Goal: Information Seeking & Learning: Learn about a topic

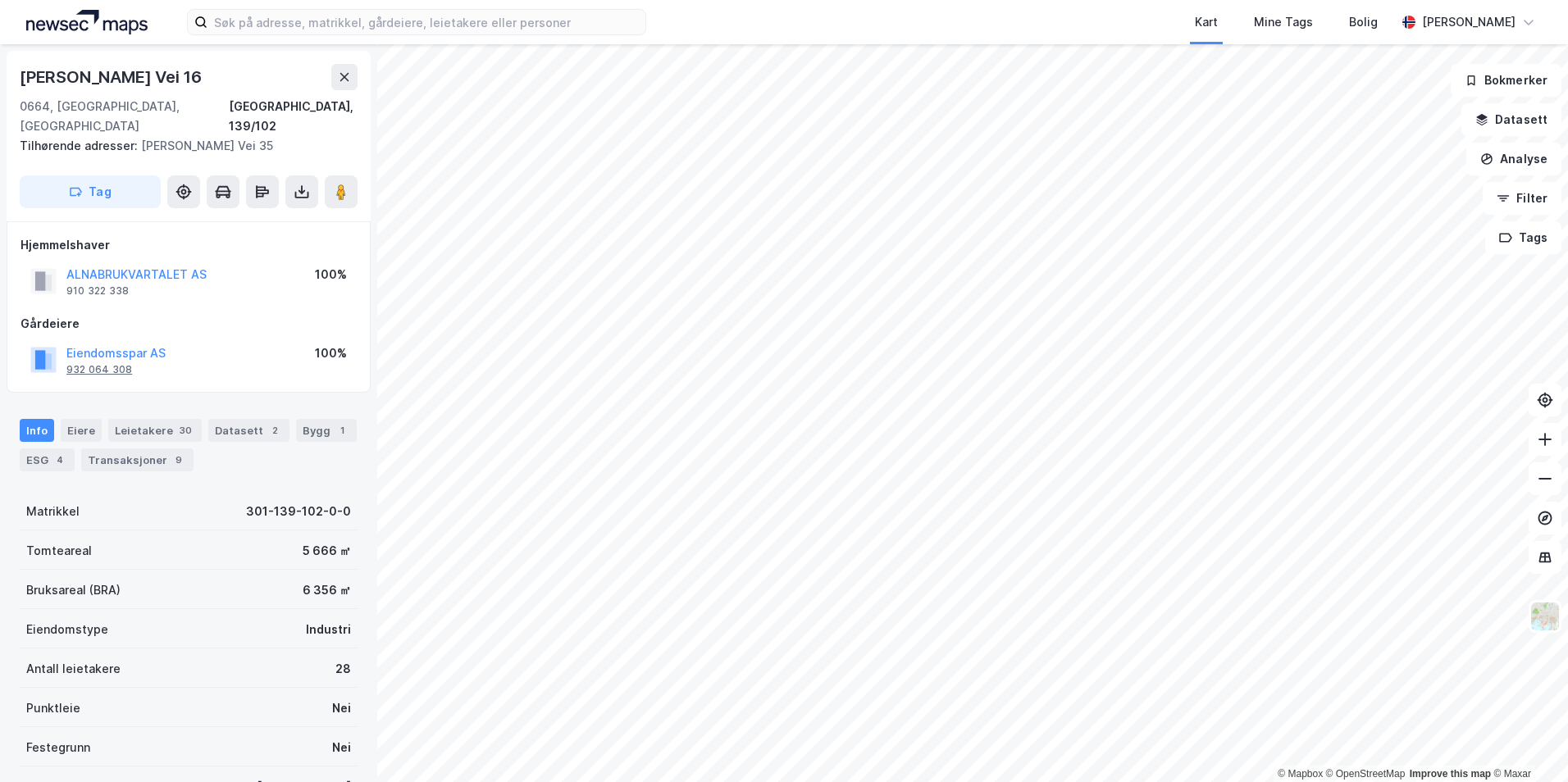
click at [96, 363] on div "932 064 308" at bounding box center [99, 369] width 65 height 13
click at [0, 0] on button "Eiendomsspar AS" at bounding box center [0, 0] width 0 height 0
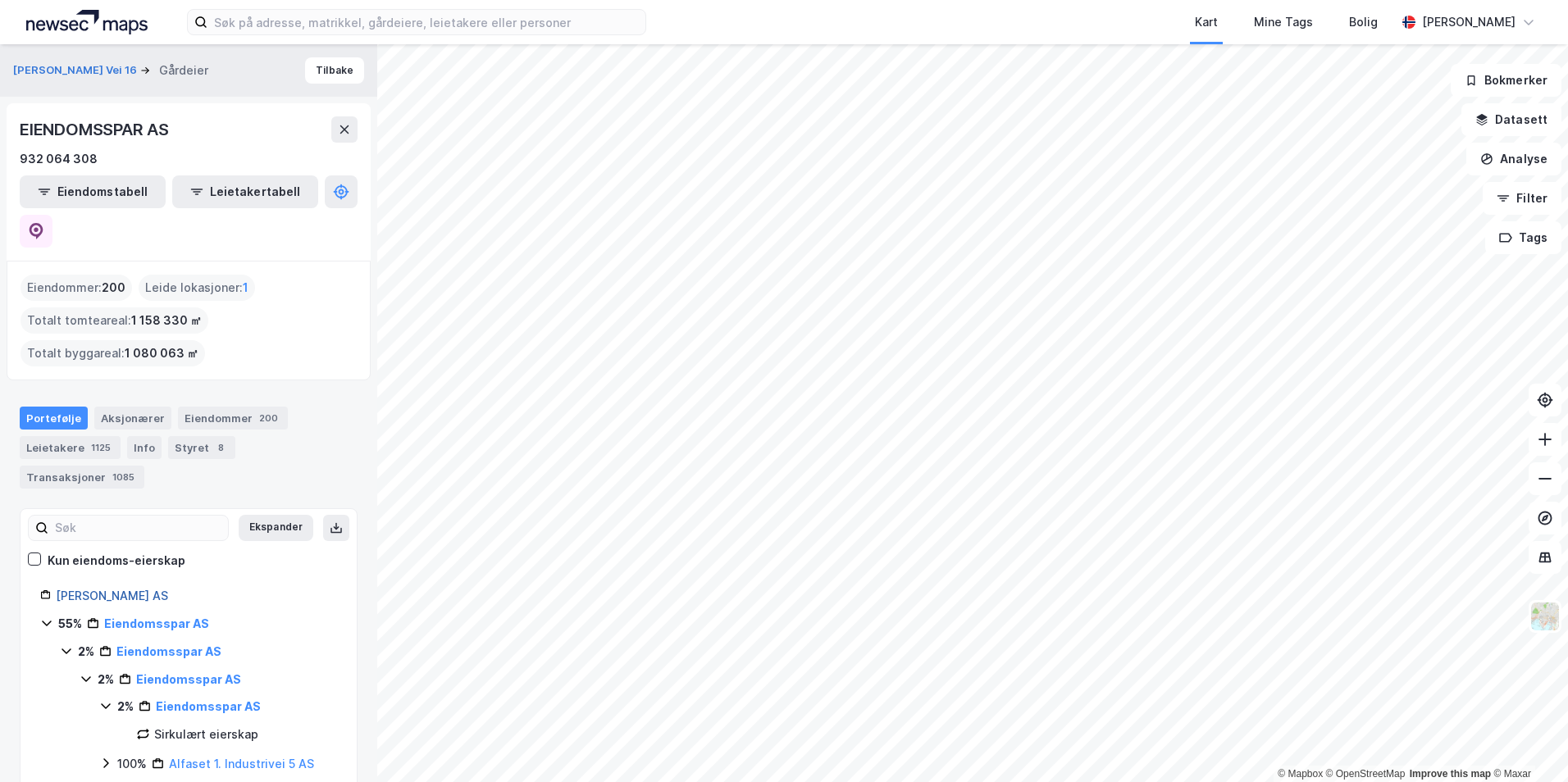
click at [93, 589] on link "[PERSON_NAME] AS" at bounding box center [112, 596] width 112 height 14
